Goal: Task Accomplishment & Management: Manage account settings

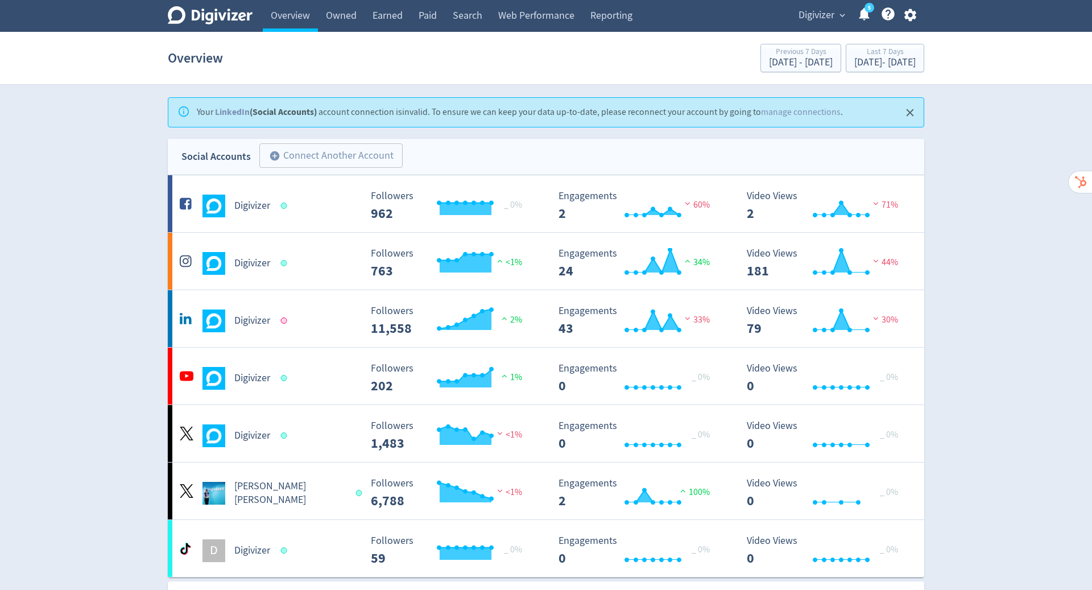
click at [910, 19] on icon "button" at bounding box center [910, 15] width 12 height 13
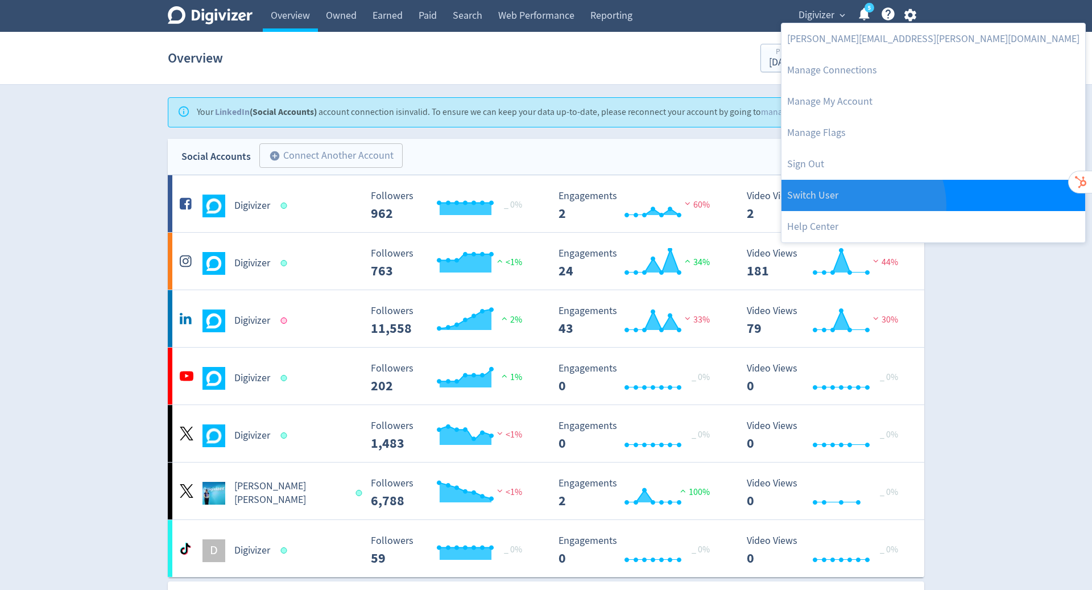
click at [862, 205] on link "Switch User" at bounding box center [933, 195] width 304 height 31
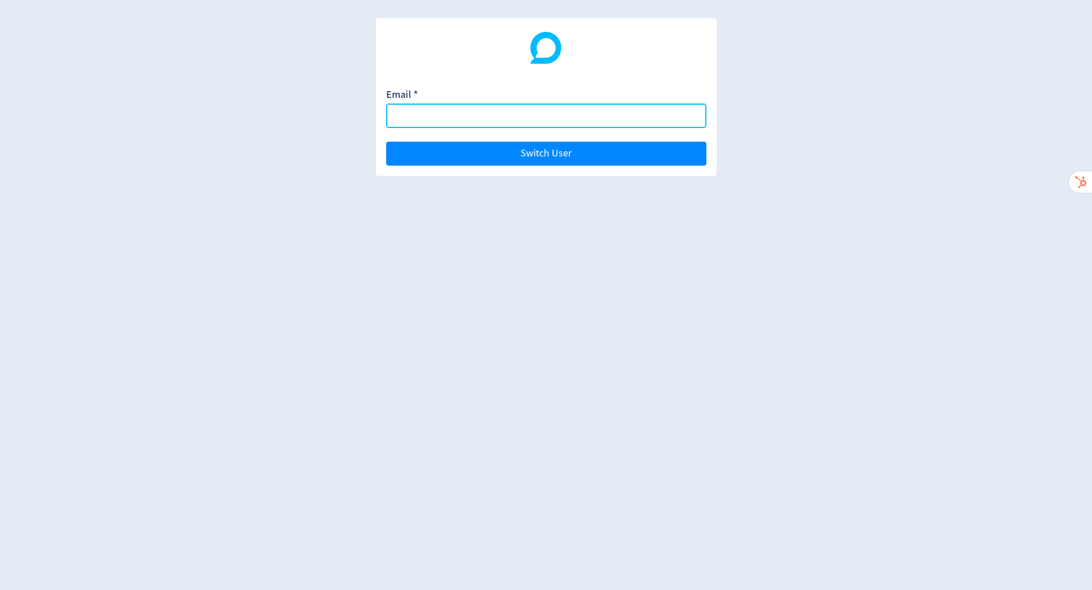
click at [401, 119] on input "Email *" at bounding box center [546, 115] width 320 height 24
paste input "[EMAIL_ADDRESS][DOMAIN_NAME]"
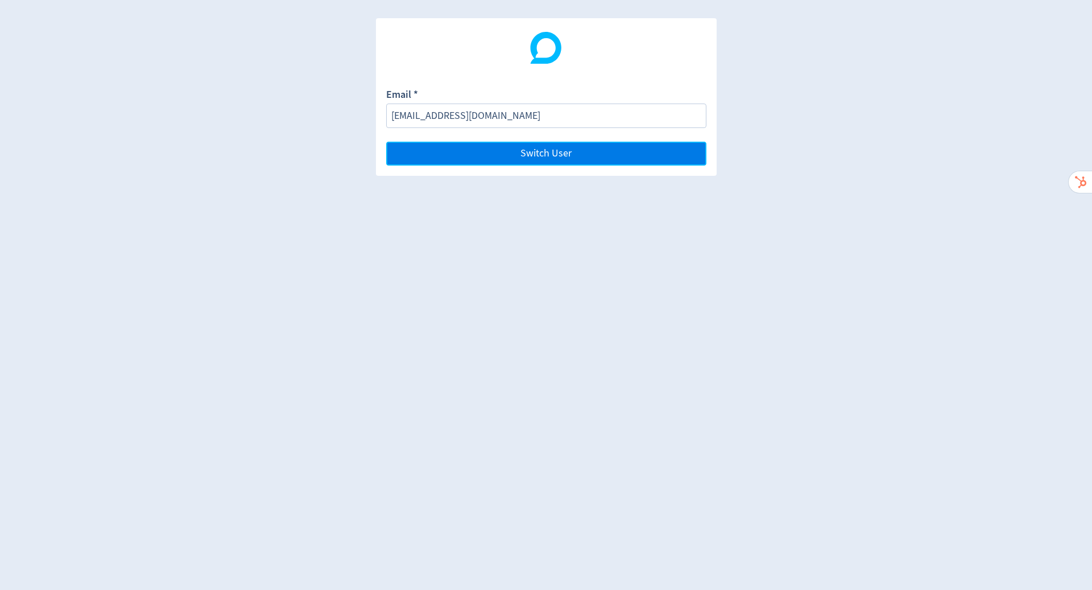
click at [587, 144] on button "Switch User" at bounding box center [546, 154] width 320 height 24
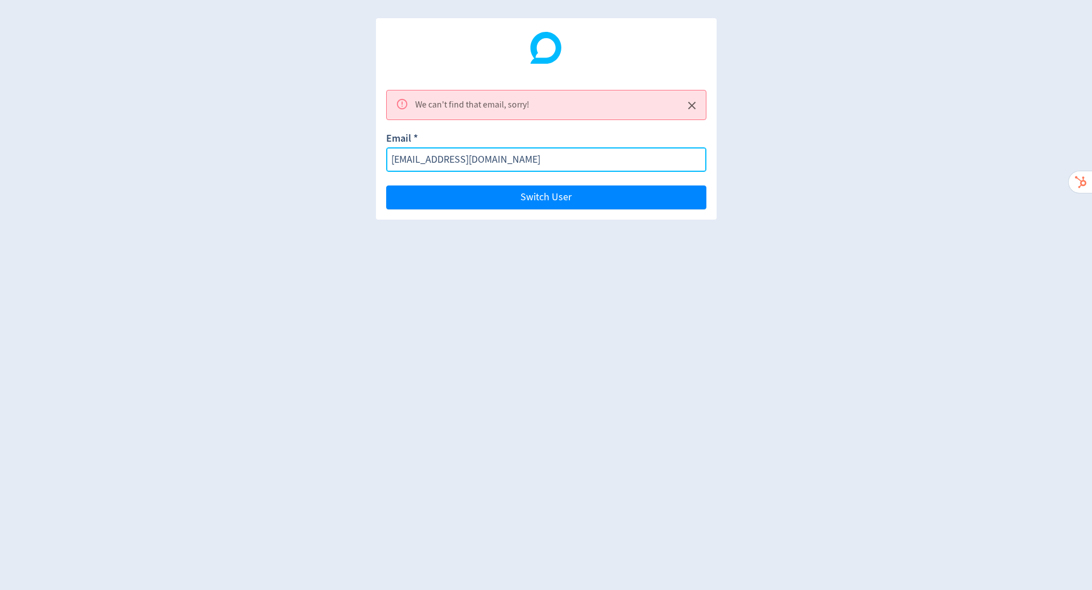
click at [421, 158] on input "[EMAIL_ADDRESS][DOMAIN_NAME]" at bounding box center [546, 159] width 320 height 24
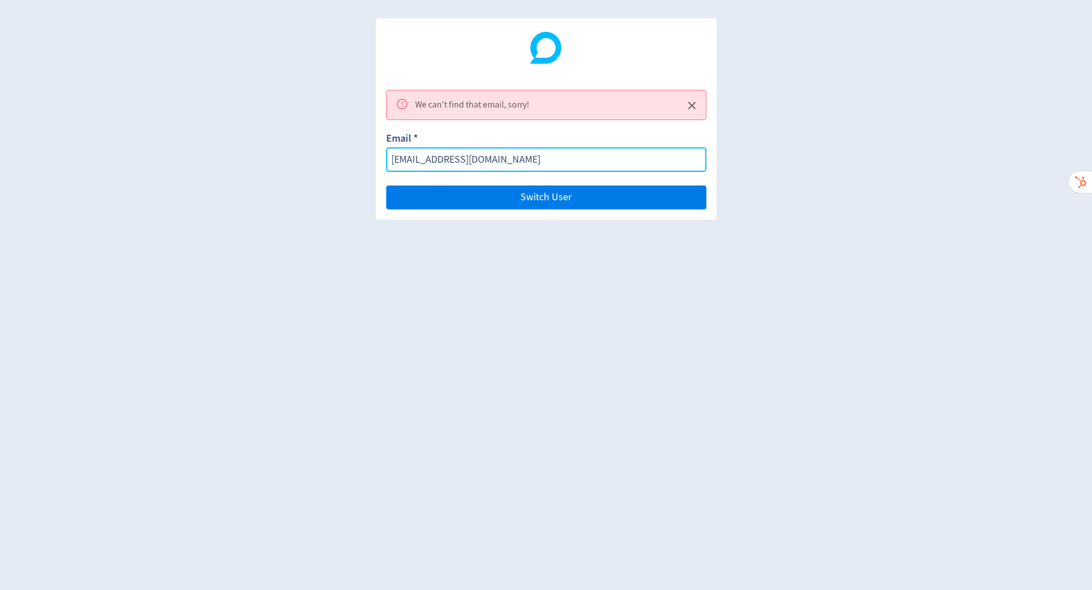
click at [386, 185] on button "Switch User" at bounding box center [546, 197] width 320 height 24
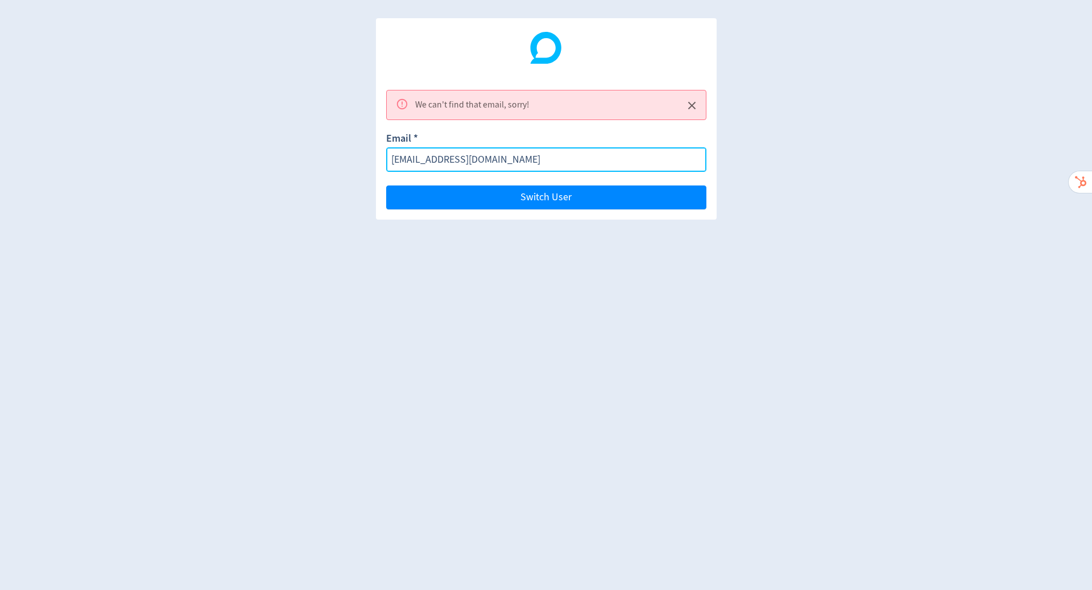
click at [540, 163] on input "[EMAIL_ADDRESS][DOMAIN_NAME]" at bounding box center [546, 159] width 320 height 24
paste input "finance"
click at [386, 185] on button "Switch User" at bounding box center [546, 197] width 320 height 24
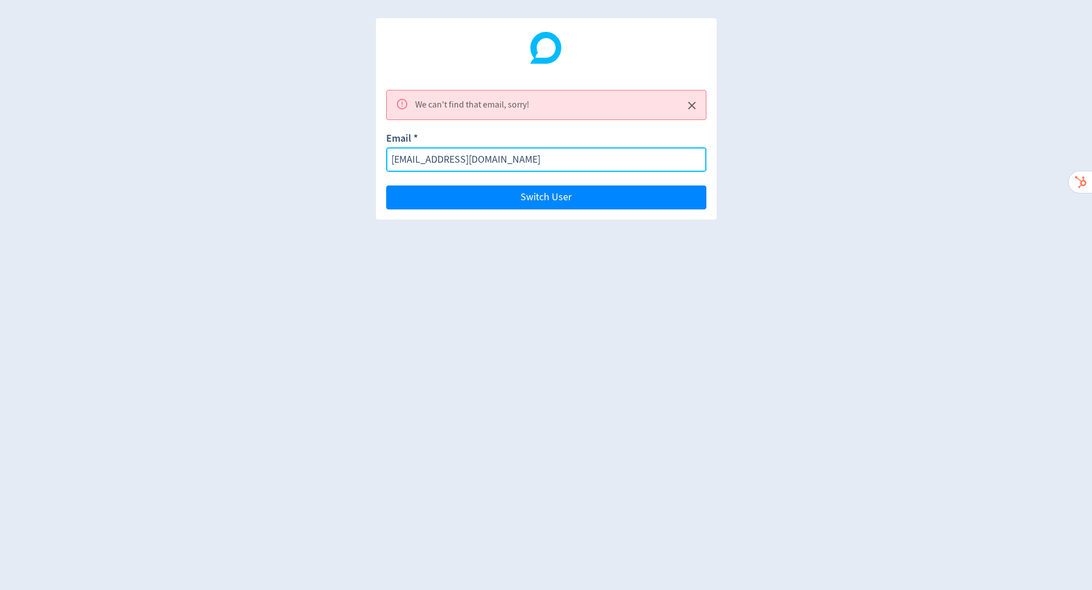
click at [386, 185] on button "Switch User" at bounding box center [546, 197] width 320 height 24
drag, startPoint x: 499, startPoint y: 160, endPoint x: 430, endPoint y: 154, distance: 68.6
click at [430, 154] on input "[EMAIL_ADDRESS][DOMAIN_NAME]" at bounding box center [546, 159] width 320 height 24
click at [558, 154] on input "[EMAIL_ADDRESS][DOMAIN_NAME]" at bounding box center [546, 159] width 320 height 24
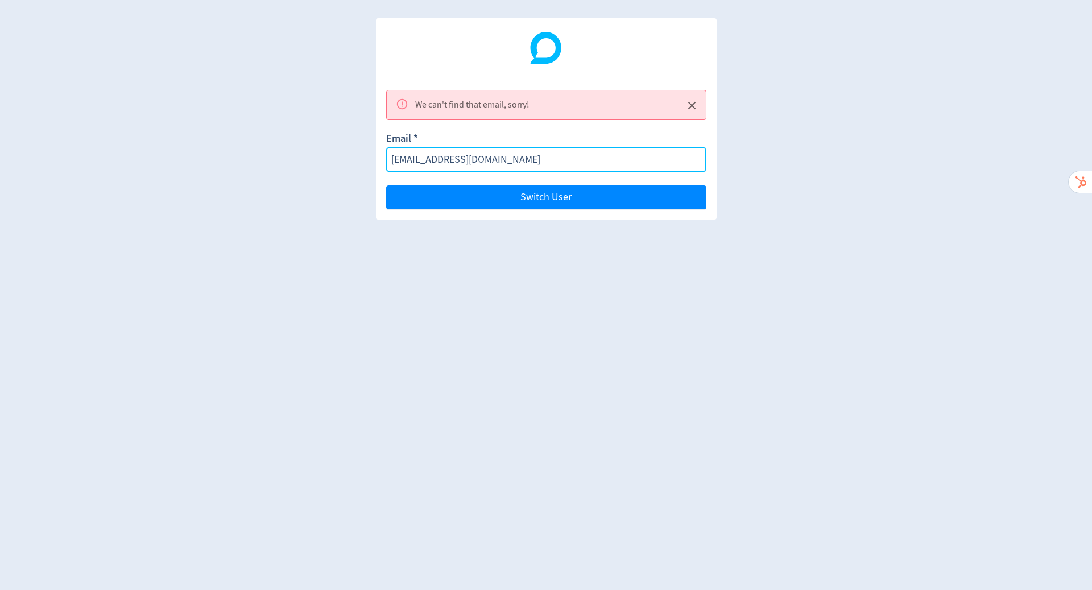
click at [558, 154] on input "[EMAIL_ADDRESS][DOMAIN_NAME]" at bounding box center [546, 159] width 320 height 24
paste input "- clarejolly"
click at [395, 162] on input "- [EMAIL_ADDRESS][DOMAIN_NAME]" at bounding box center [546, 159] width 320 height 24
type input "[EMAIL_ADDRESS][DOMAIN_NAME]"
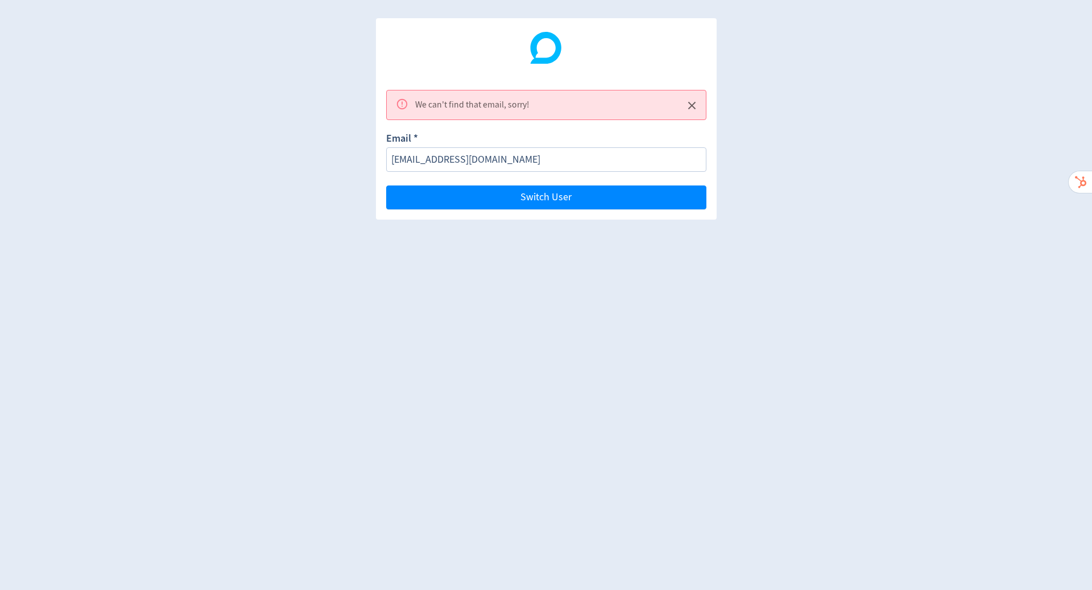
click at [532, 243] on div "We can't find that email, sorry! Email * [EMAIL_ADDRESS][DOMAIN_NAME] Switch Us…" at bounding box center [546, 295] width 1092 height 590
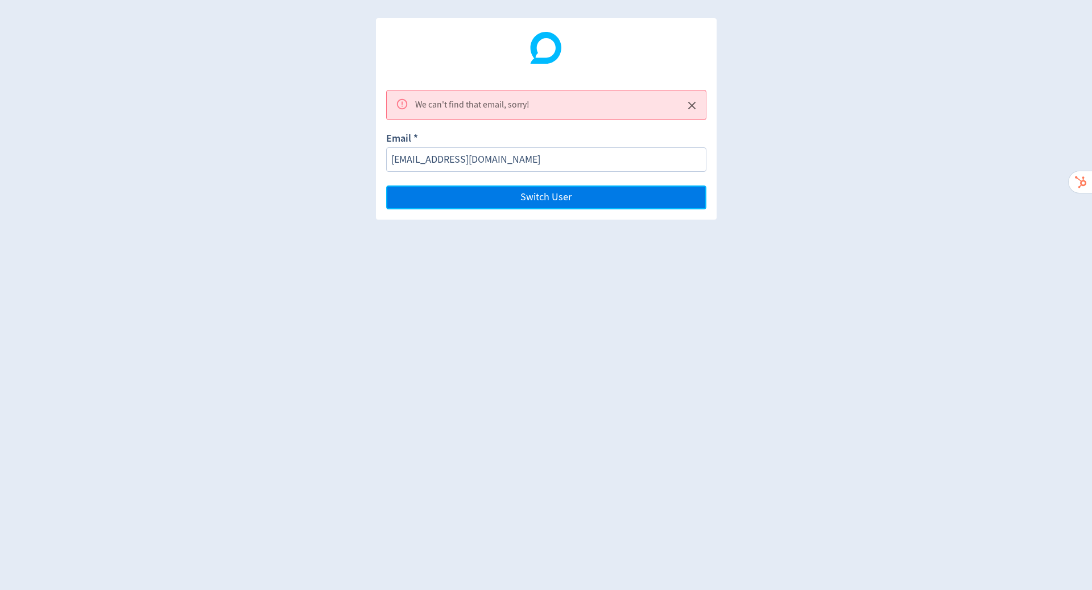
click at [550, 197] on span "Switch User" at bounding box center [545, 197] width 51 height 10
